Goal: Find specific page/section: Find specific page/section

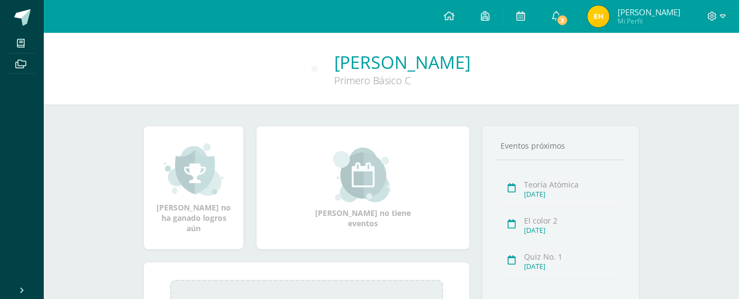
click at [605, 13] on img at bounding box center [599, 16] width 22 height 22
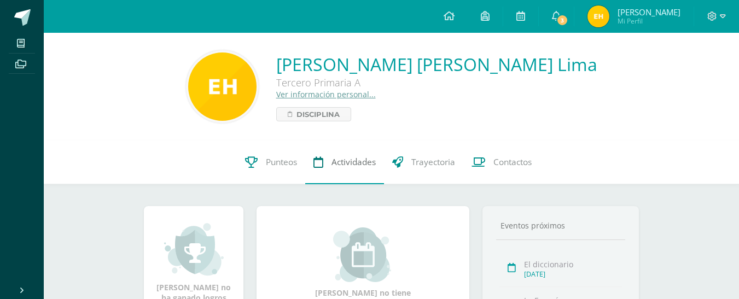
click at [338, 163] on span "Actividades" at bounding box center [354, 162] width 44 height 11
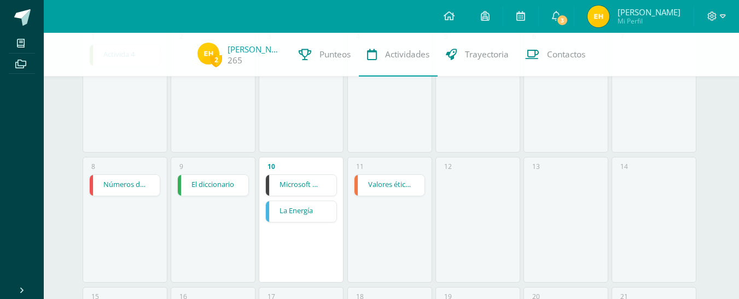
scroll to position [169, 0]
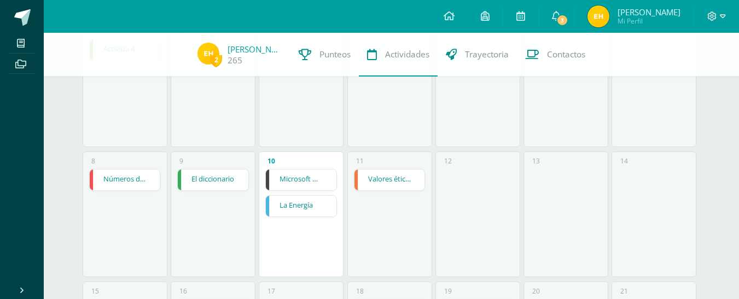
click at [393, 183] on link "Valores éticos" at bounding box center [390, 180] width 71 height 21
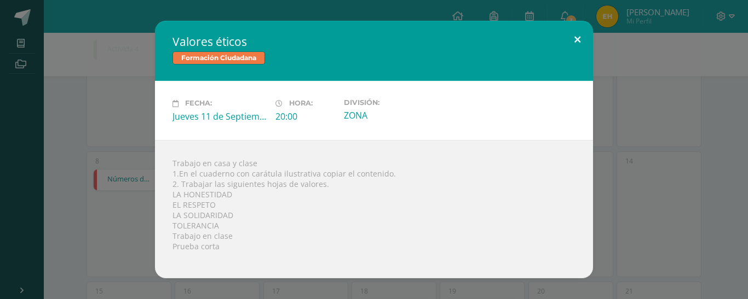
click at [579, 43] on button at bounding box center [576, 39] width 31 height 37
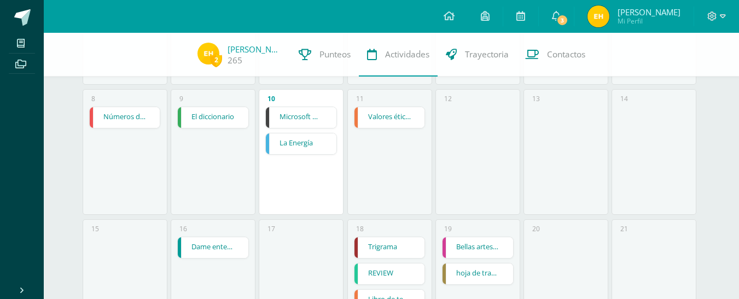
scroll to position [244, 0]
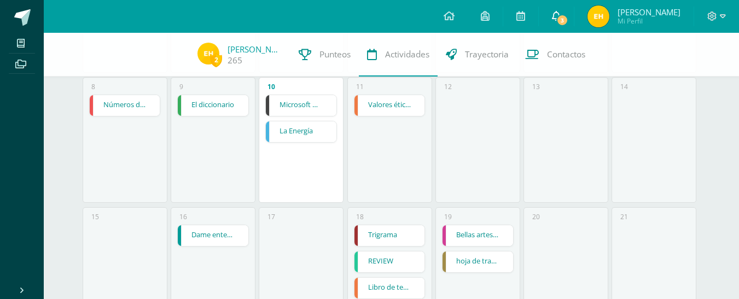
click at [561, 16] on icon at bounding box center [556, 16] width 9 height 10
click at [704, 110] on div "Hoy Septiembre 2025 Lunes Martes Miércoles Jueves Viernes Sábado Domingo 1 Acti…" at bounding box center [391, 204] width 657 height 831
